Goal: Task Accomplishment & Management: Manage account settings

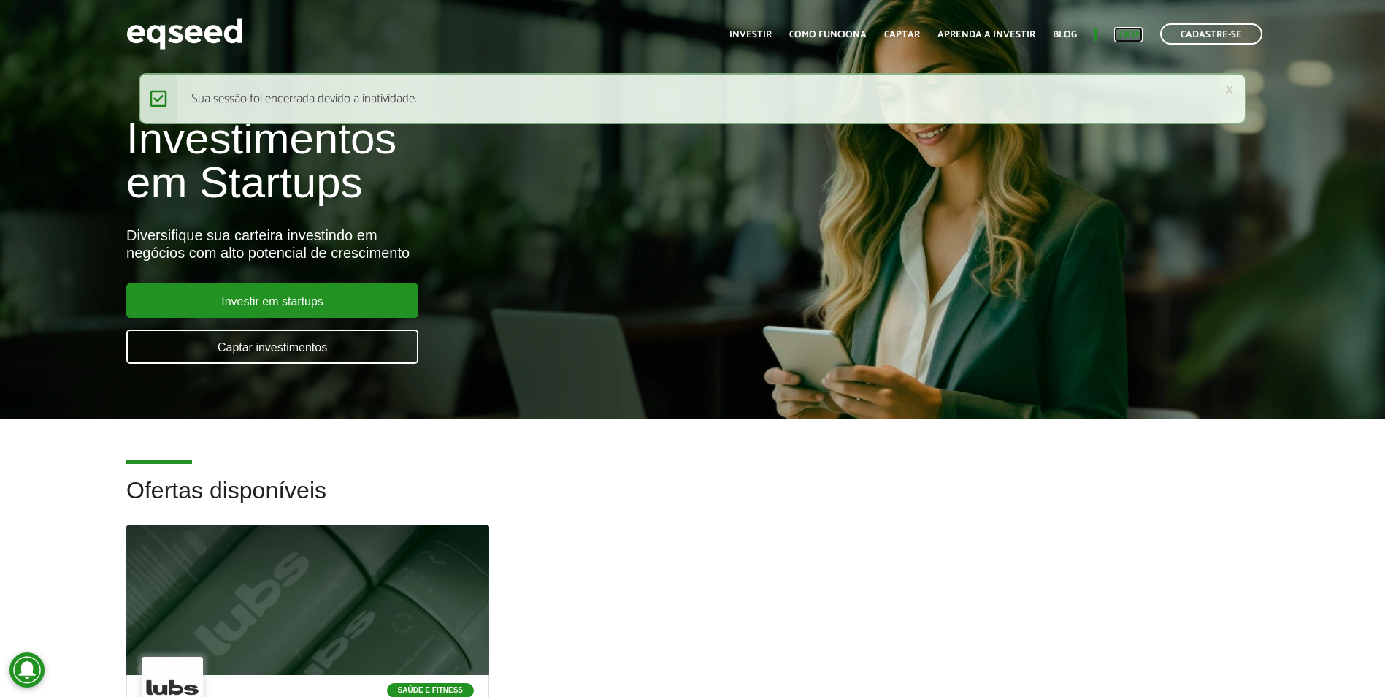
click at [1123, 36] on link "Login" at bounding box center [1128, 34] width 28 height 9
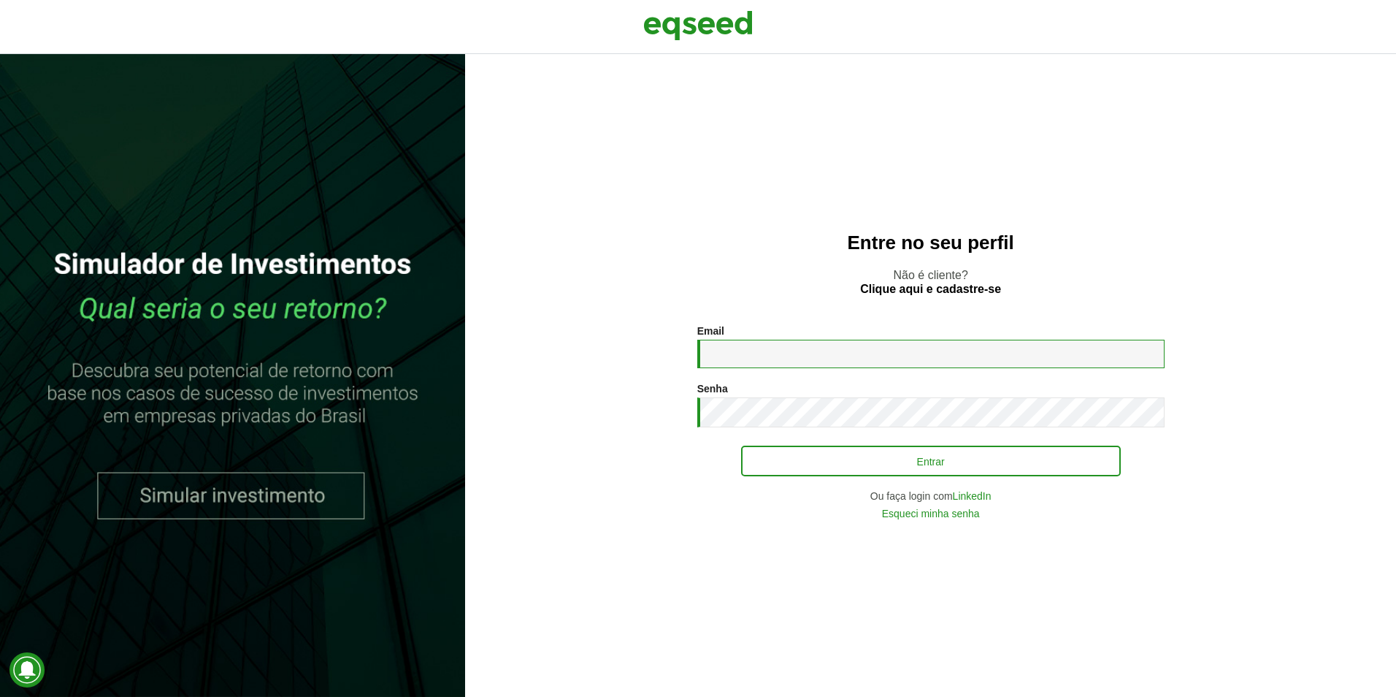
type input "**********"
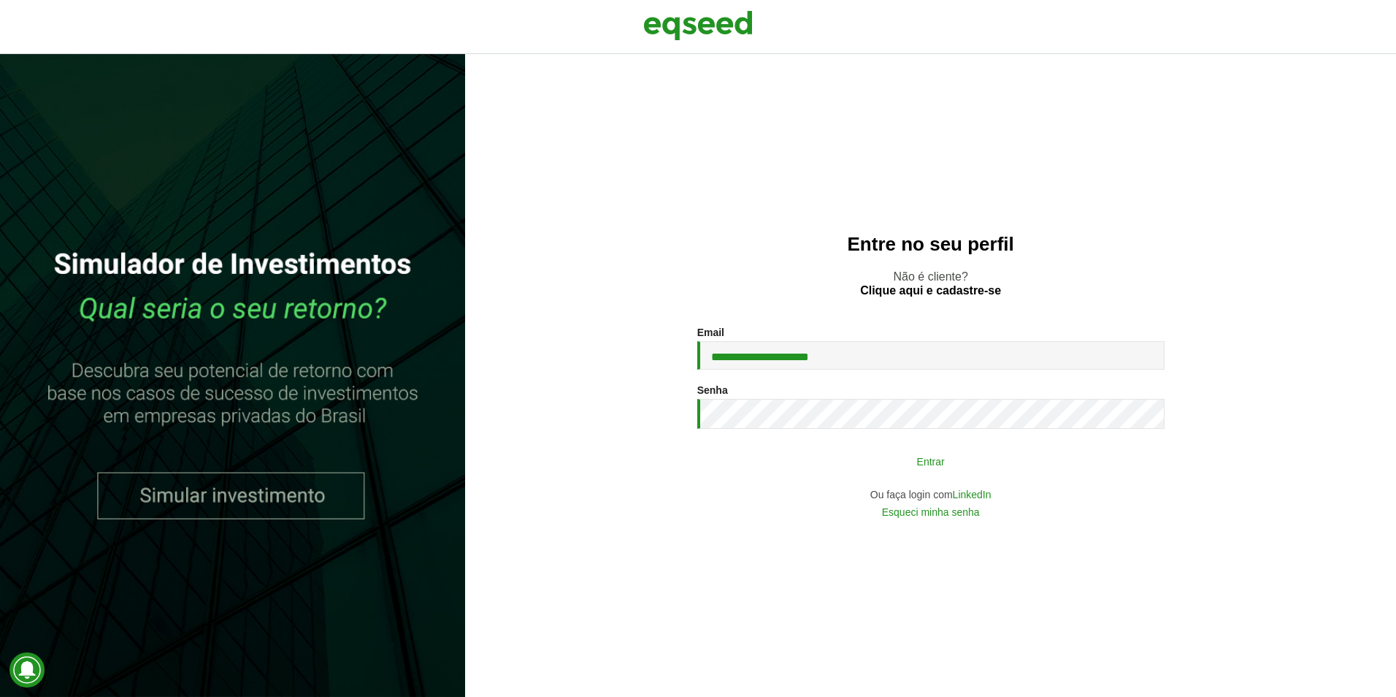
click at [998, 465] on button "Entrar" at bounding box center [931, 461] width 380 height 28
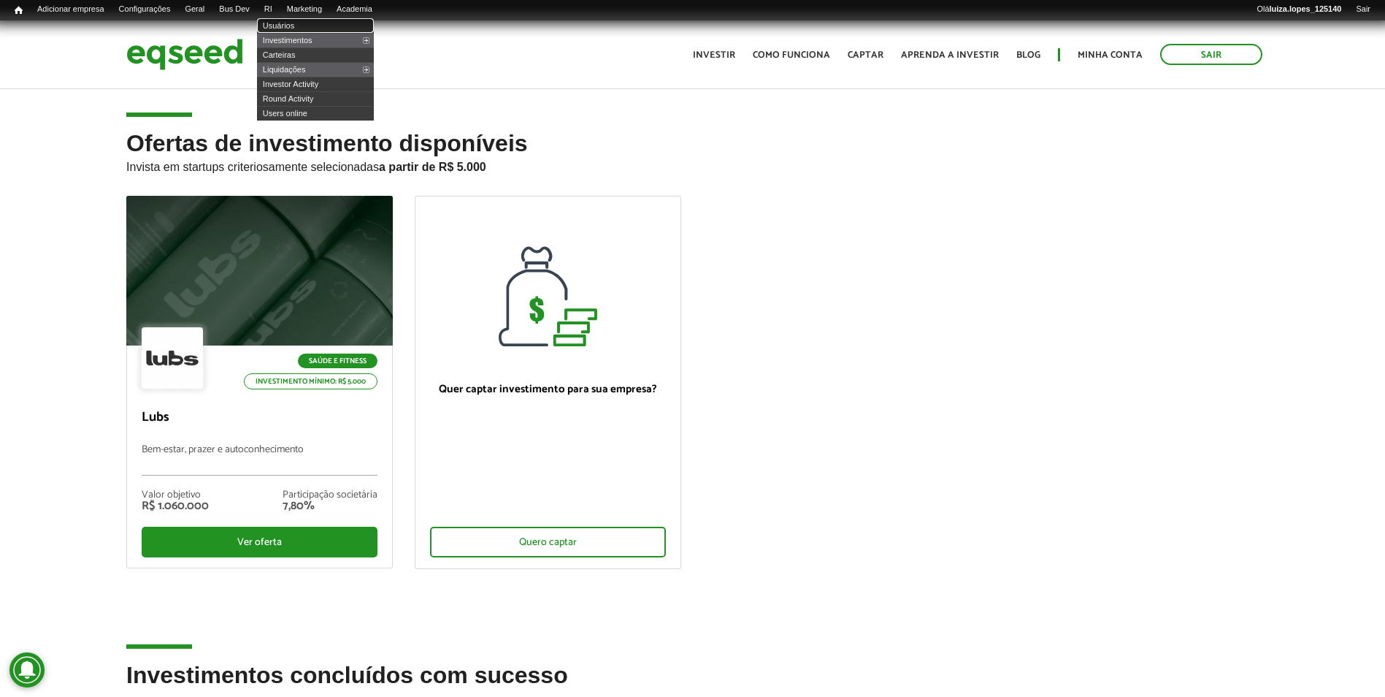
click at [307, 29] on link "Usuários" at bounding box center [315, 25] width 117 height 15
